Goal: Find contact information: Find contact information

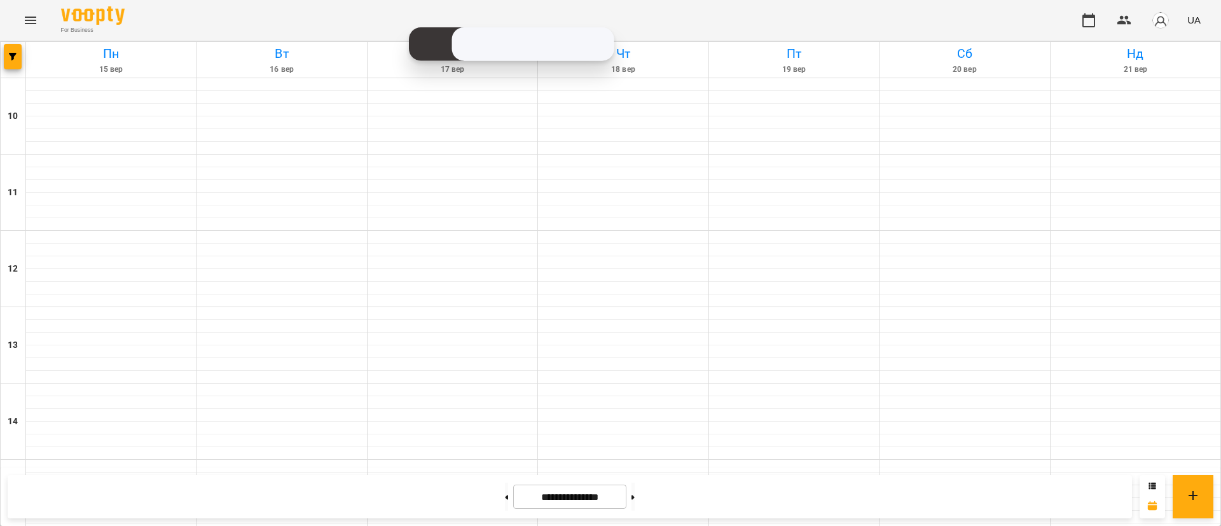
scroll to position [411, 0]
click at [3, 68] on div at bounding box center [13, 60] width 25 height 36
click at [17, 68] on button "button" at bounding box center [13, 56] width 18 height 25
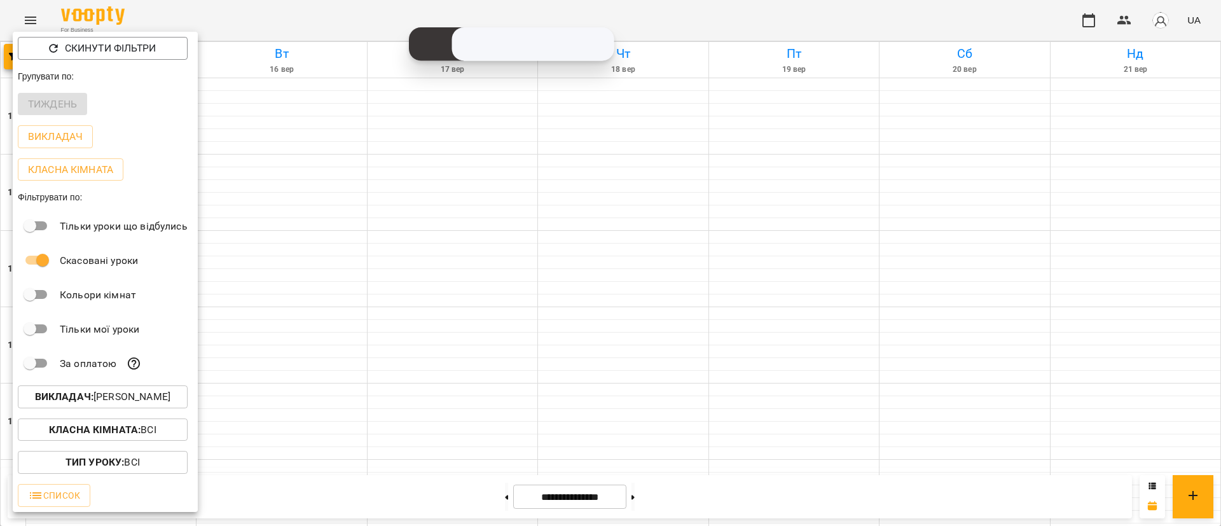
click at [141, 405] on p "Викладач : [PERSON_NAME]" at bounding box center [102, 396] width 135 height 15
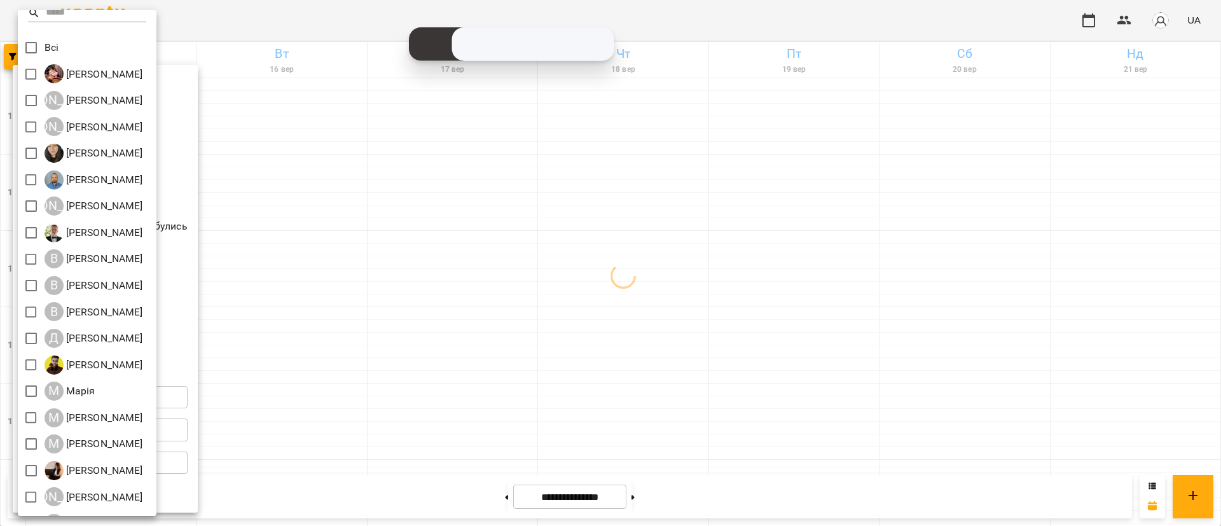
scroll to position [0, 0]
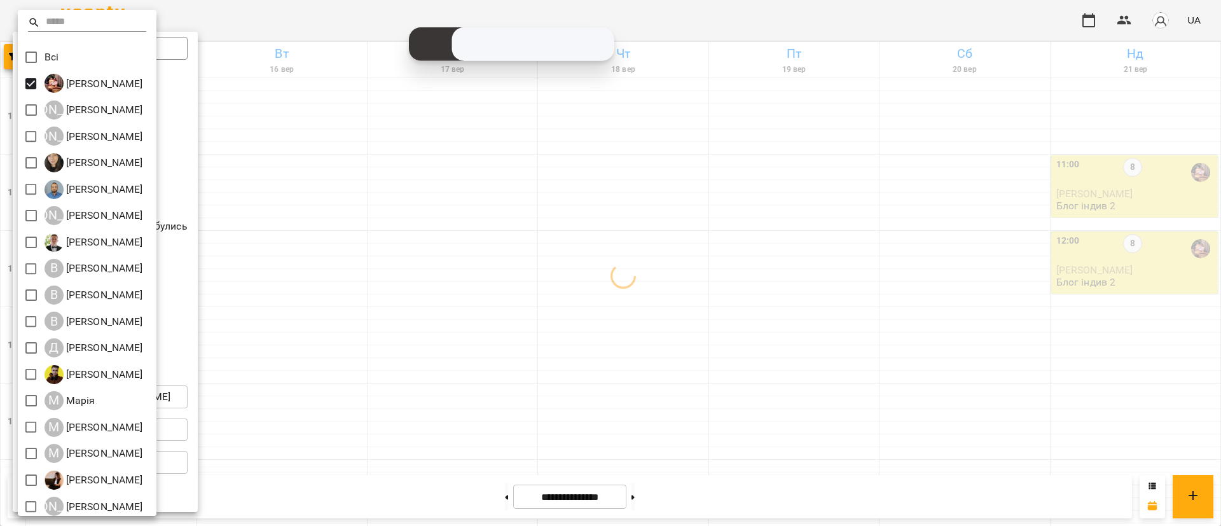
click at [384, 141] on div at bounding box center [610, 263] width 1221 height 526
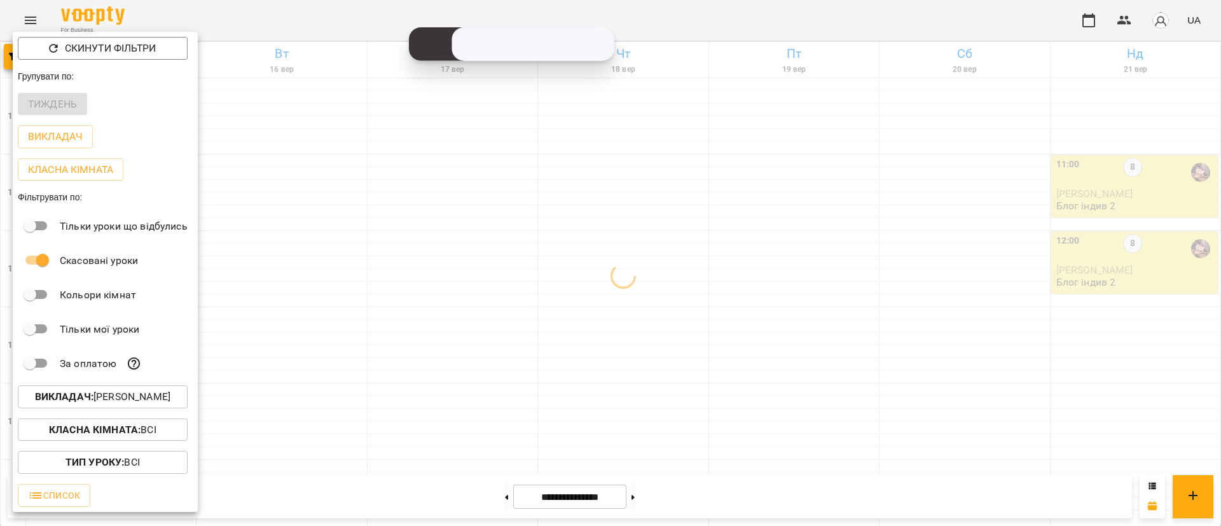
click at [384, 141] on div at bounding box center [610, 263] width 1221 height 526
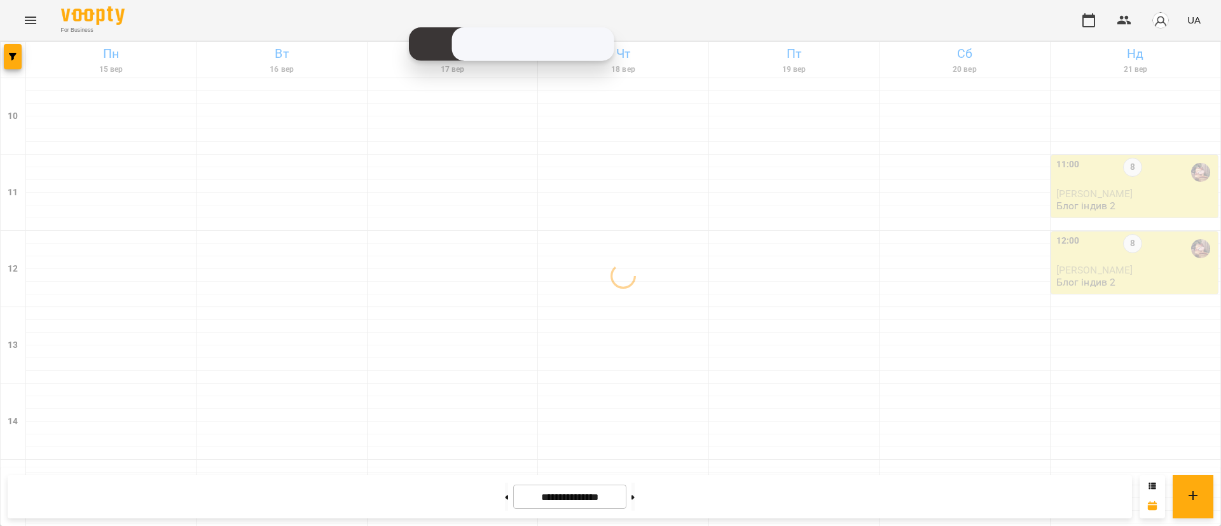
scroll to position [602, 0]
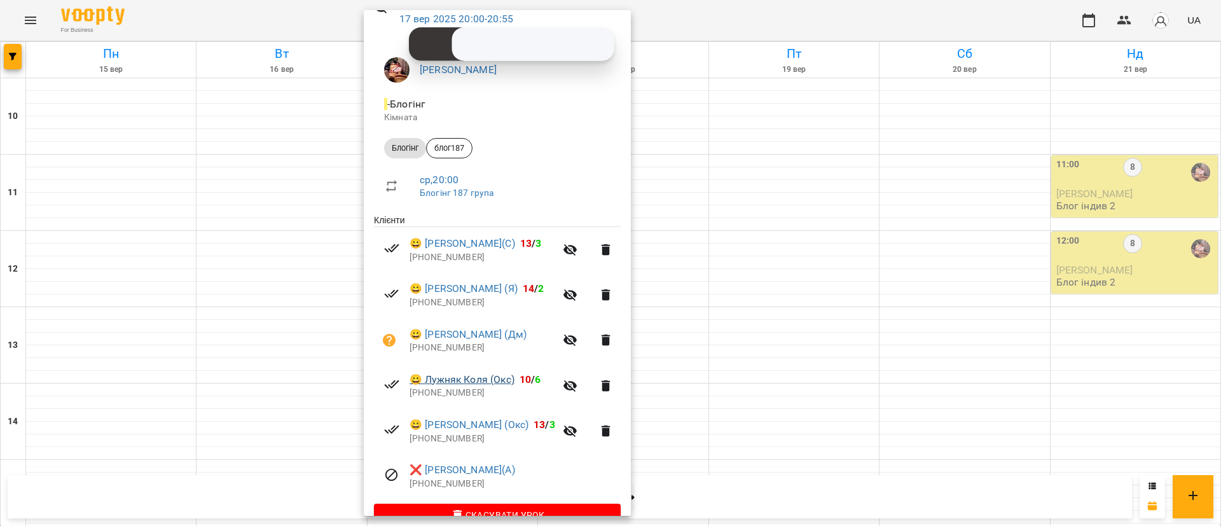
scroll to position [95, 0]
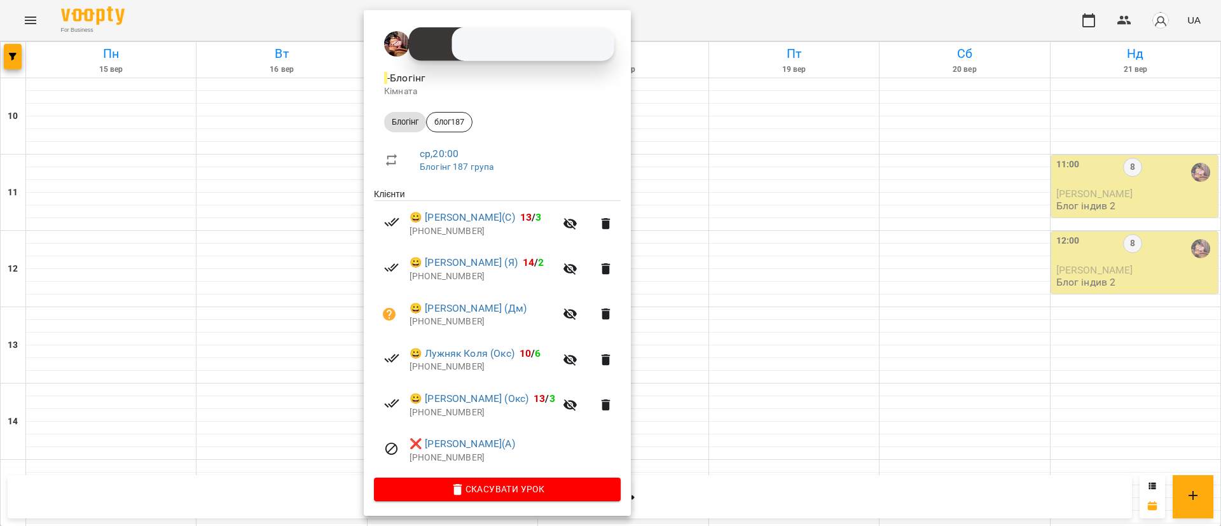
click at [431, 455] on p "[PHONE_NUMBER]" at bounding box center [515, 458] width 211 height 13
copy p "380979612745"
click at [681, 372] on div at bounding box center [610, 263] width 1221 height 526
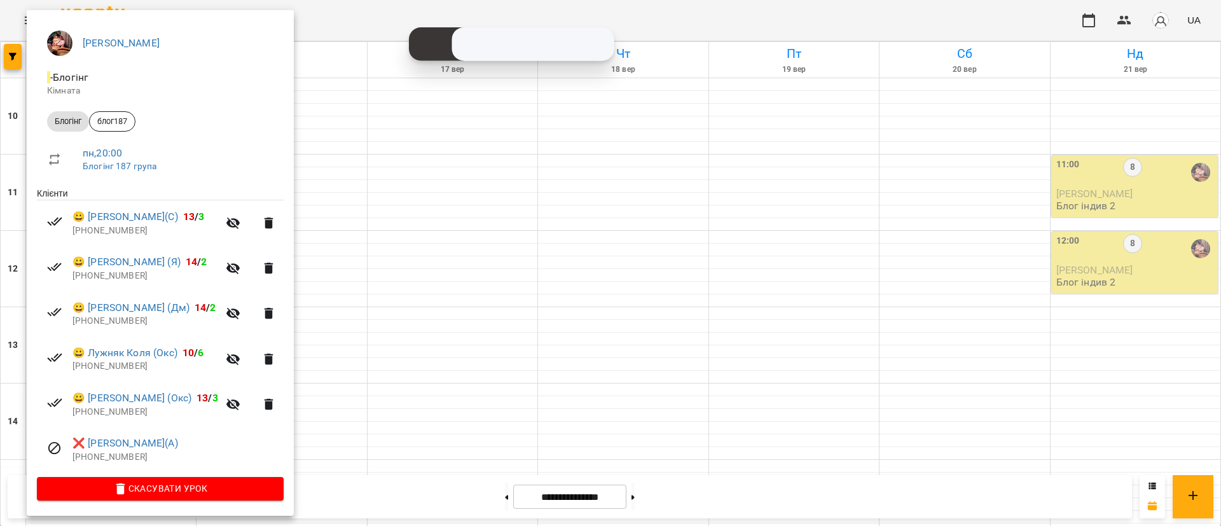
click at [97, 455] on p "[PHONE_NUMBER]" at bounding box center [178, 457] width 211 height 13
copy p "380979612745"
